Goal: Task Accomplishment & Management: Manage account settings

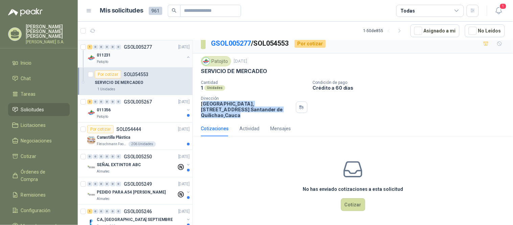
click at [135, 56] on div "011231" at bounding box center [141, 55] width 88 height 8
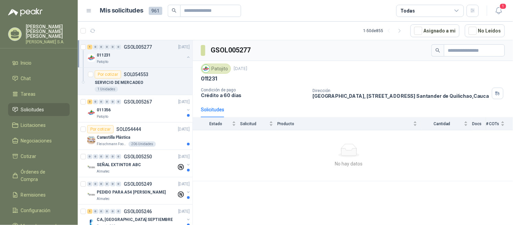
click at [220, 113] on div "Solicitudes" at bounding box center [212, 109] width 23 height 7
click at [36, 121] on span "Licitaciones" at bounding box center [33, 124] width 25 height 7
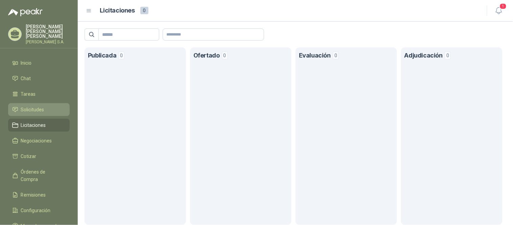
click at [35, 106] on span "Solicitudes" at bounding box center [32, 109] width 23 height 7
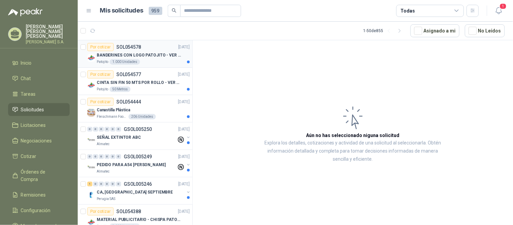
click at [150, 52] on p "BANDERINES CON LOGO PATOJITO - VER DOC ADJUNTO" at bounding box center [139, 55] width 84 height 6
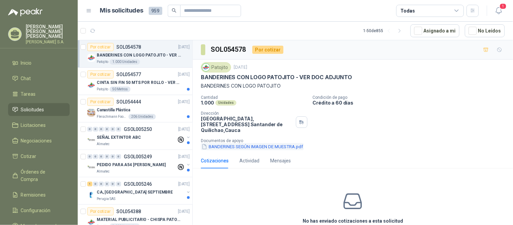
click at [227, 147] on button "BANDERINES SEGÚN IMAGEN DE MUESTRA.pdf" at bounding box center [252, 146] width 103 height 7
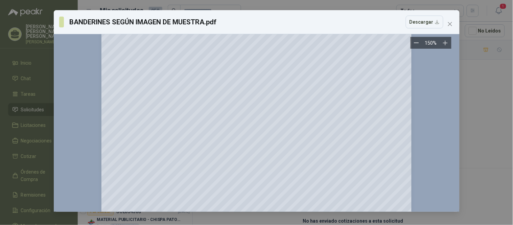
scroll to position [75, 0]
click at [451, 19] on button "Close" at bounding box center [449, 24] width 11 height 11
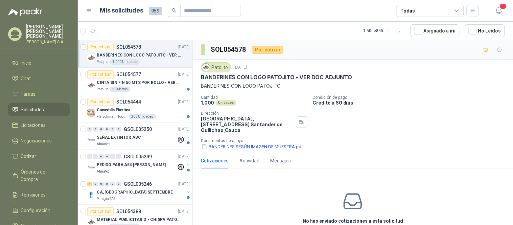
drag, startPoint x: 219, startPoint y: 120, endPoint x: 283, endPoint y: 121, distance: 64.2
click at [283, 121] on p "[GEOGRAPHIC_DATA], [STREET_ADDRESS]" at bounding box center [247, 124] width 92 height 17
drag, startPoint x: 223, startPoint y: 125, endPoint x: 243, endPoint y: 130, distance: 20.2
click at [243, 130] on p "[GEOGRAPHIC_DATA], [STREET_ADDRESS]" at bounding box center [247, 124] width 92 height 17
click at [251, 160] on div "Actividad" at bounding box center [249, 160] width 20 height 7
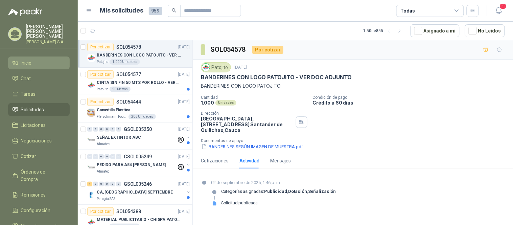
click at [48, 59] on li "Inicio" at bounding box center [38, 62] width 53 height 7
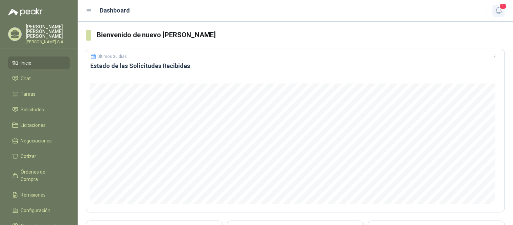
click at [499, 6] on icon "button" at bounding box center [498, 10] width 8 height 8
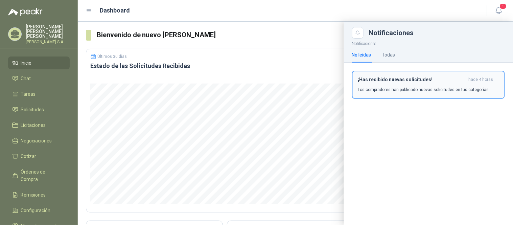
click at [392, 82] on div "¡Has recibido nuevas solicitudes! hace 4 horas Los compradores han publicado nu…" at bounding box center [428, 85] width 141 height 16
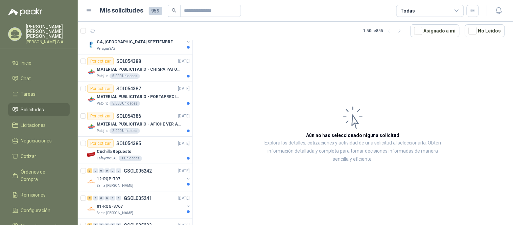
scroll to position [188, 0]
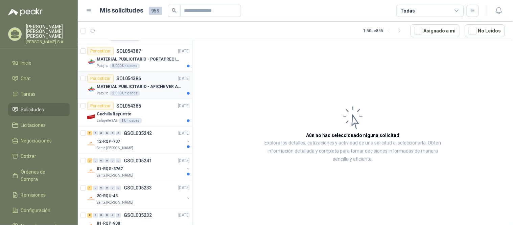
click at [163, 86] on p "MATERIAL PUBLICITARIO - AFICHE VER ADJUNTO" at bounding box center [139, 86] width 84 height 6
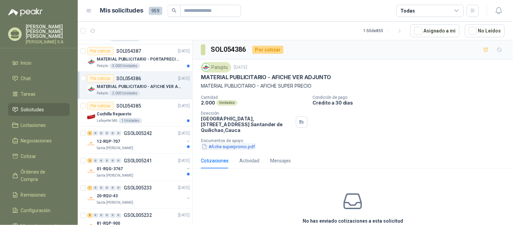
click at [233, 146] on button "Afiche superpromo.pdf" at bounding box center [228, 146] width 55 height 7
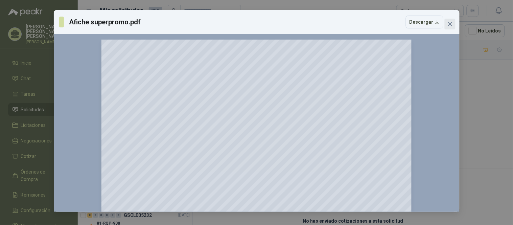
click at [449, 24] on icon "close" at bounding box center [449, 24] width 4 height 4
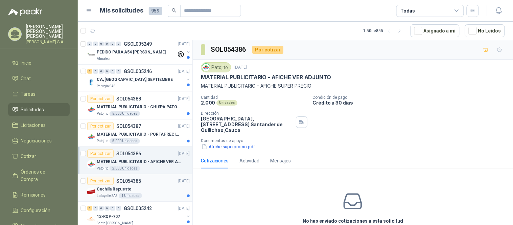
scroll to position [150, 0]
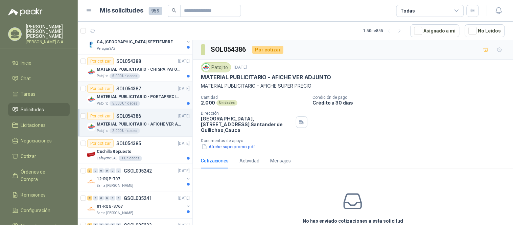
click at [163, 97] on p "MATERIAL PUBLICITARIO - PORTAPRECIOS VER ADJUNTO" at bounding box center [139, 97] width 84 height 6
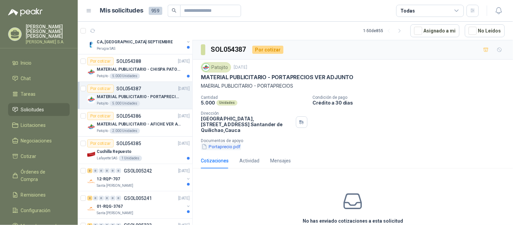
click at [219, 146] on button "Portaprecio.pdf" at bounding box center [221, 146] width 40 height 7
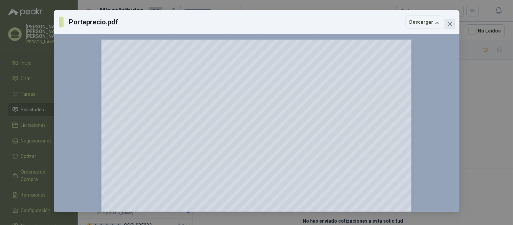
click at [452, 25] on icon "close" at bounding box center [449, 23] width 5 height 5
